Goal: Information Seeking & Learning: Learn about a topic

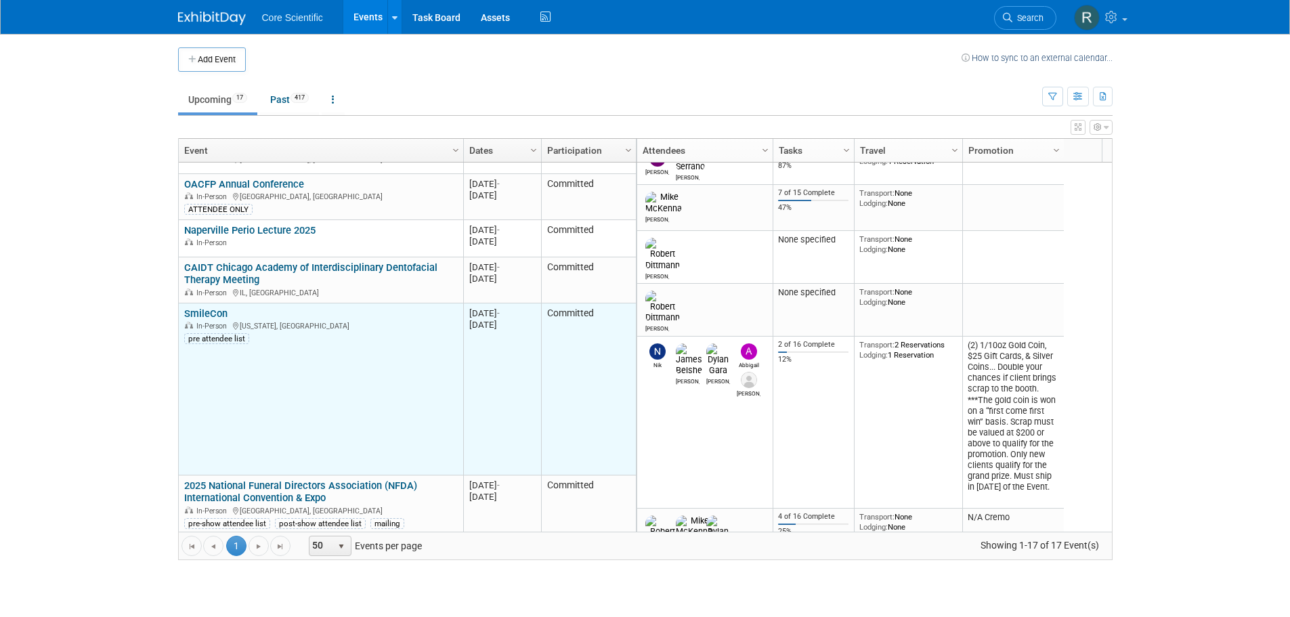
scroll to position [325, 0]
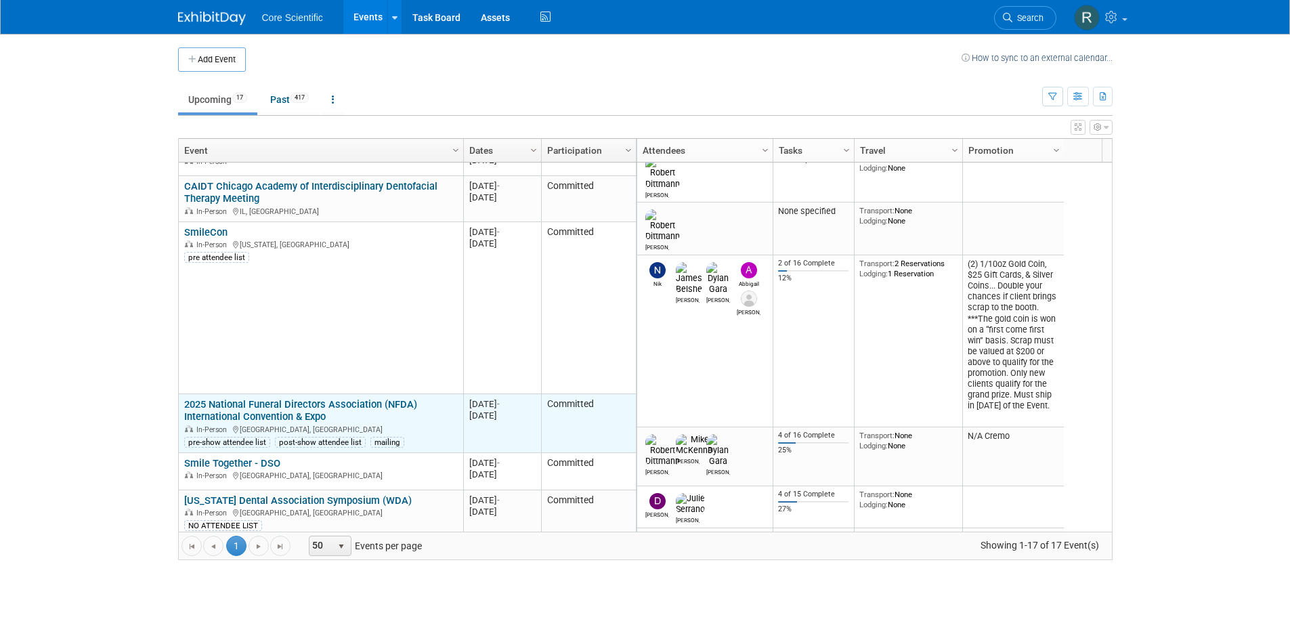
drag, startPoint x: 472, startPoint y: 402, endPoint x: 537, endPoint y: 414, distance: 65.4
click at [537, 414] on td "20251026 Oct 26, 2025 - Oct 29, 2025" at bounding box center [502, 423] width 78 height 59
click at [222, 406] on link "2025 National Funeral Directors Association (NFDA) International Convention & E…" at bounding box center [300, 410] width 233 height 25
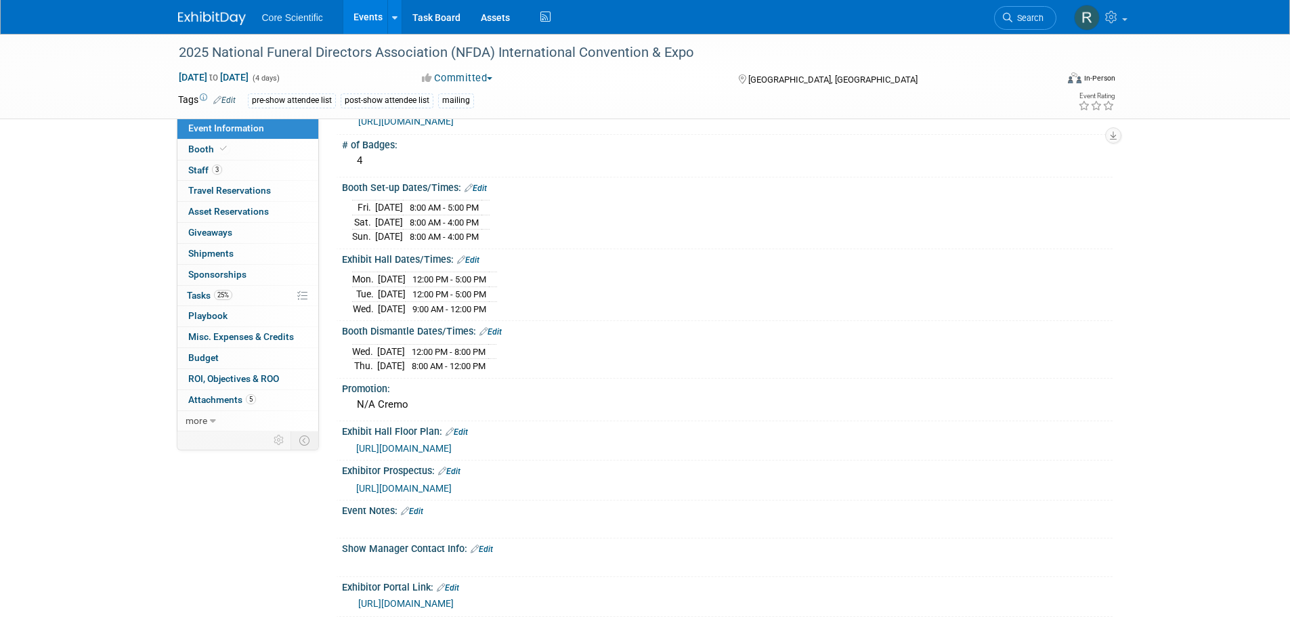
scroll to position [271, 0]
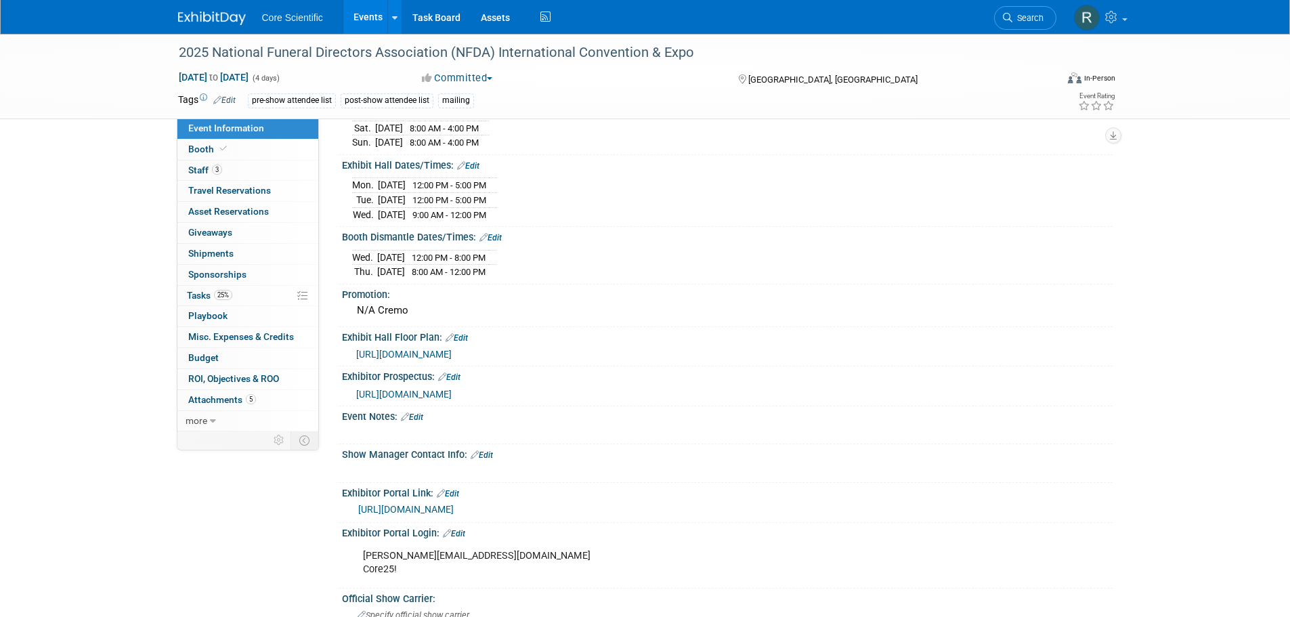
click at [452, 392] on span "https://suppliers.nfda.org/Portals/2/Documents/Exhibit/2025/2025Prospectus.pdf" at bounding box center [404, 394] width 96 height 11
click at [184, 12] on img at bounding box center [212, 19] width 68 height 14
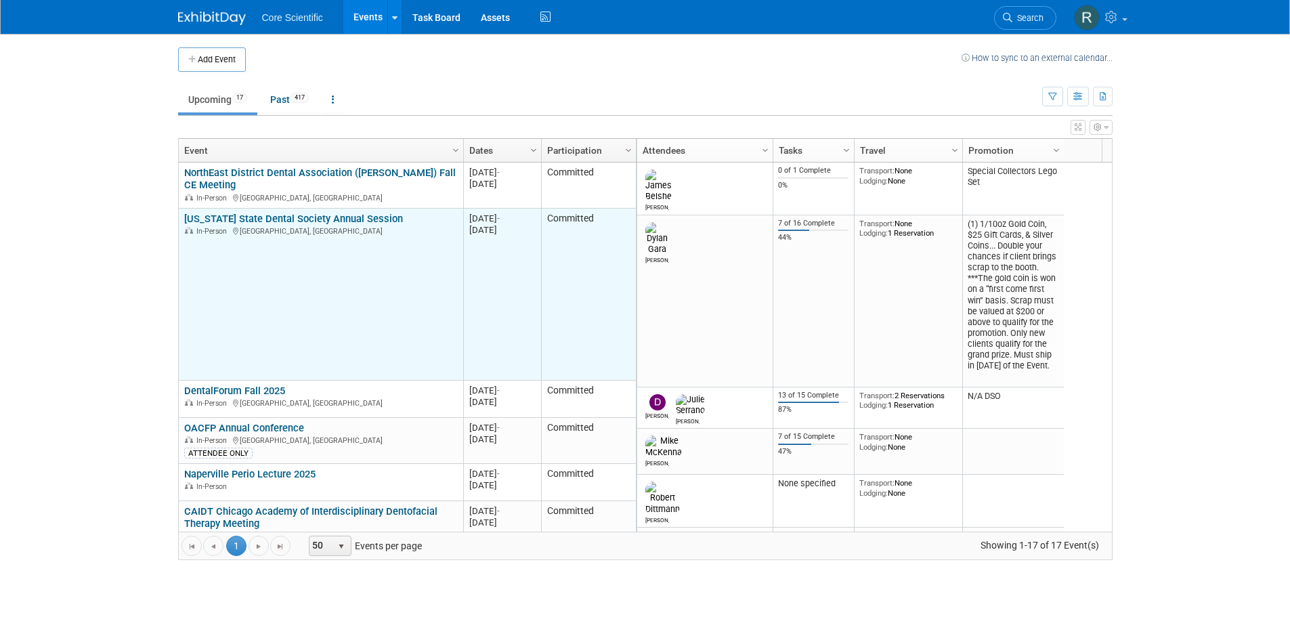
click at [243, 220] on link "[US_STATE] State Dental Society Annual Session" at bounding box center [293, 219] width 219 height 12
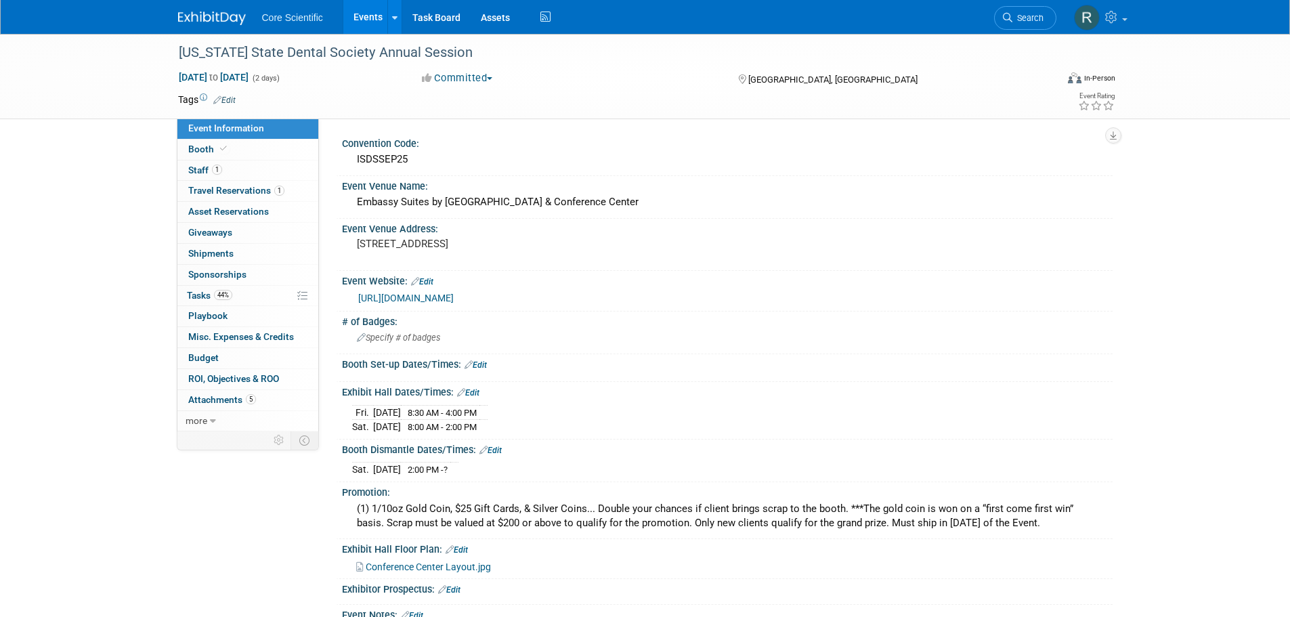
click at [791, 464] on div "[DATE] 2:00 PM - ?" at bounding box center [727, 468] width 751 height 18
